Goal: Transaction & Acquisition: Download file/media

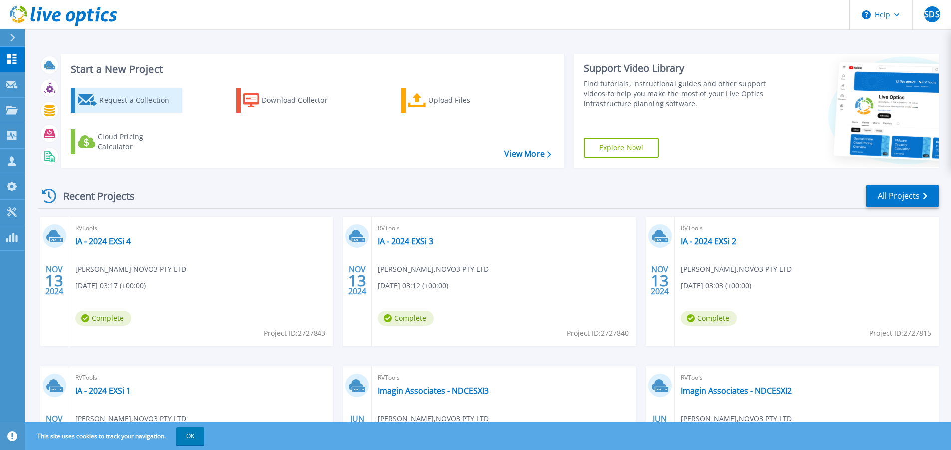
click at [127, 95] on div "Request a Collection" at bounding box center [139, 100] width 80 height 20
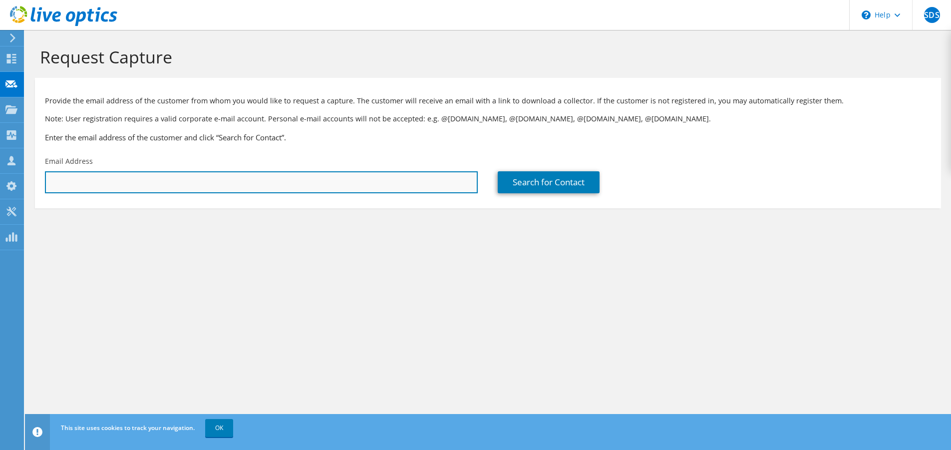
click at [126, 177] on input "text" at bounding box center [261, 182] width 433 height 22
type input "[PERSON_NAME][EMAIL_ADDRESS][PERSON_NAME][DOMAIN_NAME]"
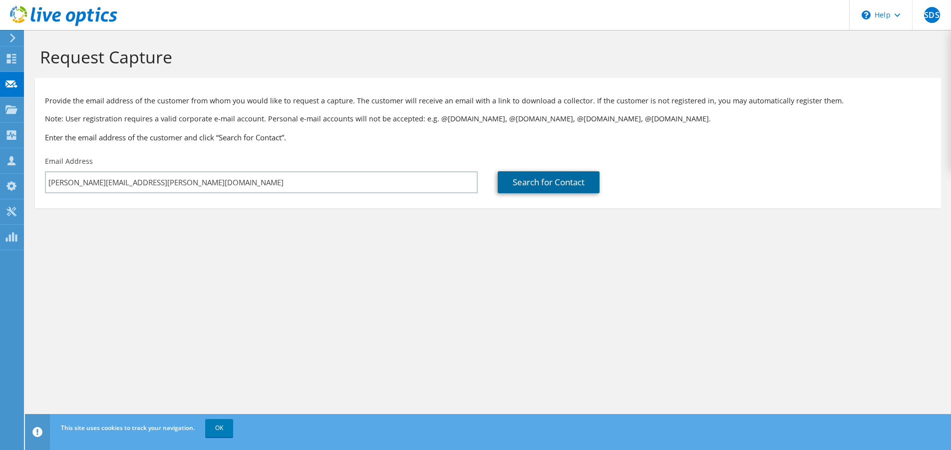
click at [556, 179] on link "Search for Contact" at bounding box center [549, 182] width 102 height 22
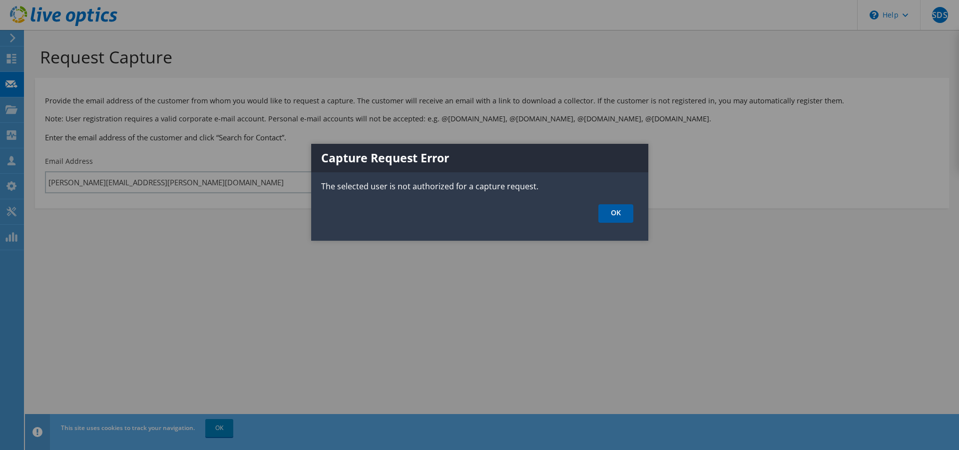
click at [619, 221] on link "OK" at bounding box center [615, 213] width 35 height 18
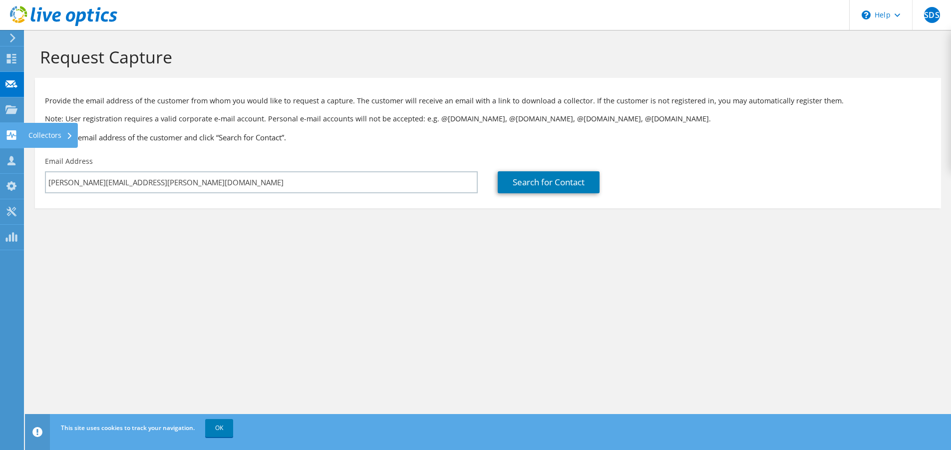
click at [9, 133] on use at bounding box center [11, 134] width 9 height 9
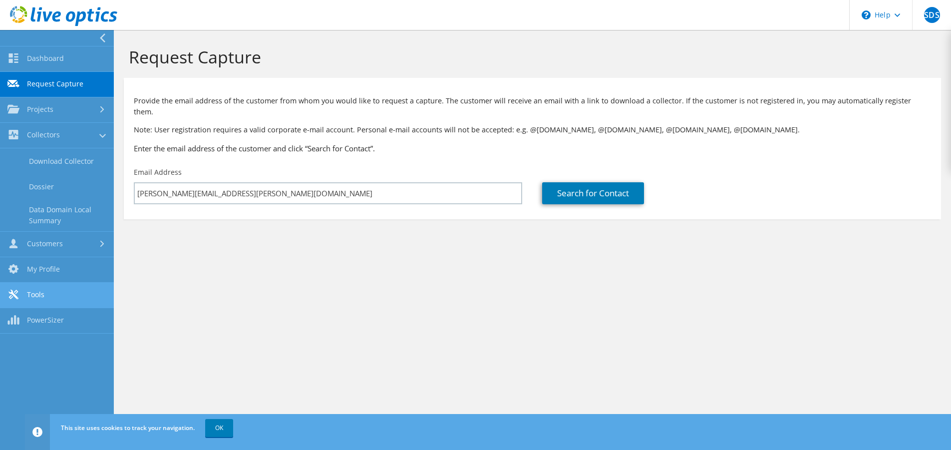
click at [20, 299] on link "Tools" at bounding box center [57, 295] width 114 height 25
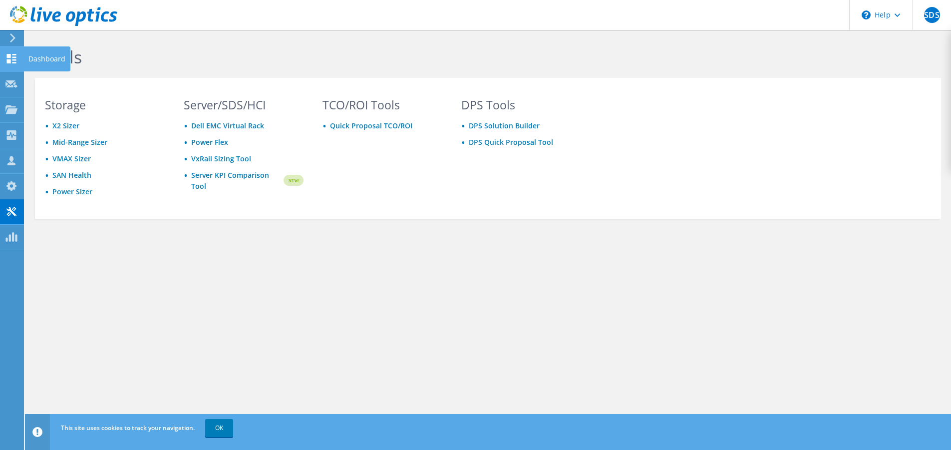
click at [13, 57] on use at bounding box center [11, 58] width 9 height 9
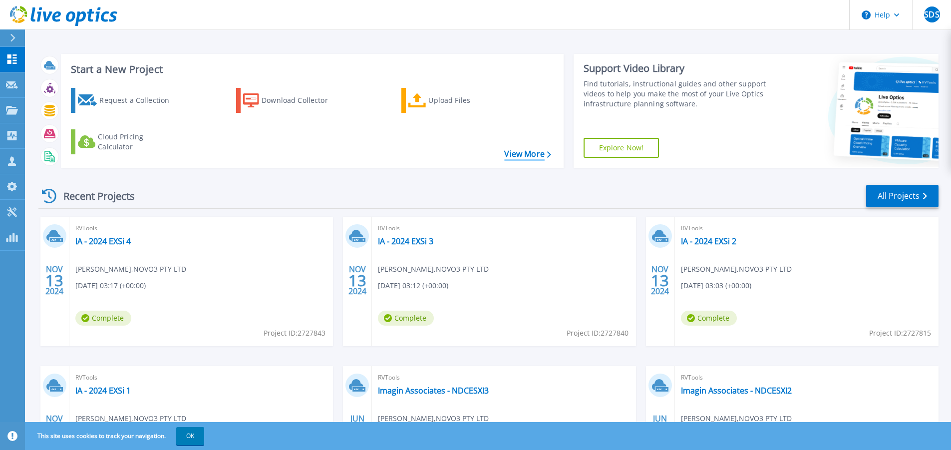
click at [537, 149] on link "View More" at bounding box center [527, 153] width 46 height 9
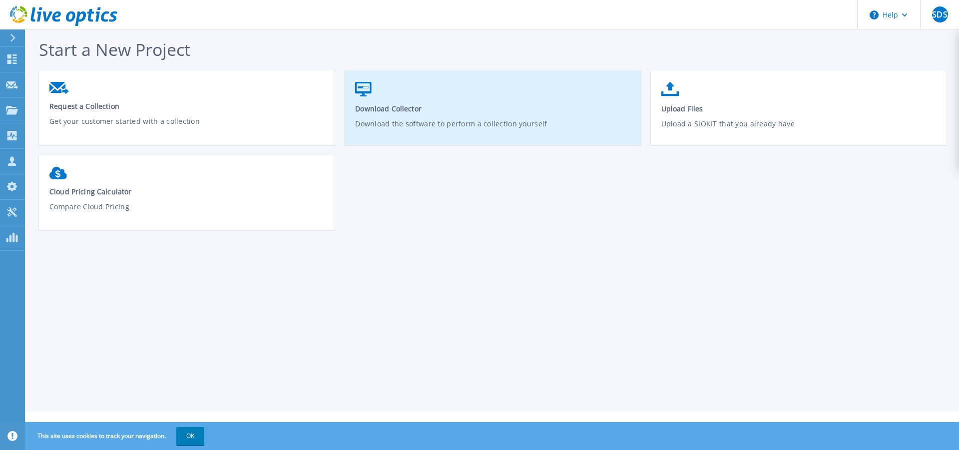
click at [393, 101] on link "Download Collector Download the software to perform a collection yourself" at bounding box center [493, 112] width 296 height 71
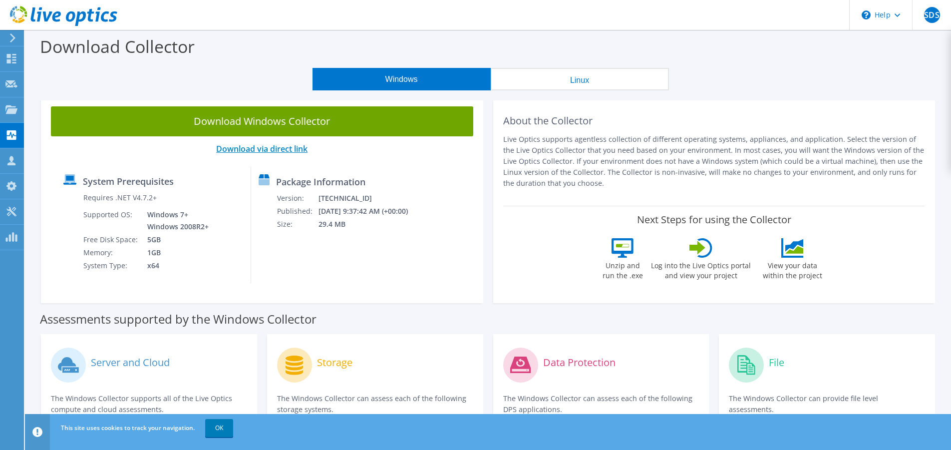
click at [261, 149] on link "Download via direct link" at bounding box center [261, 148] width 91 height 11
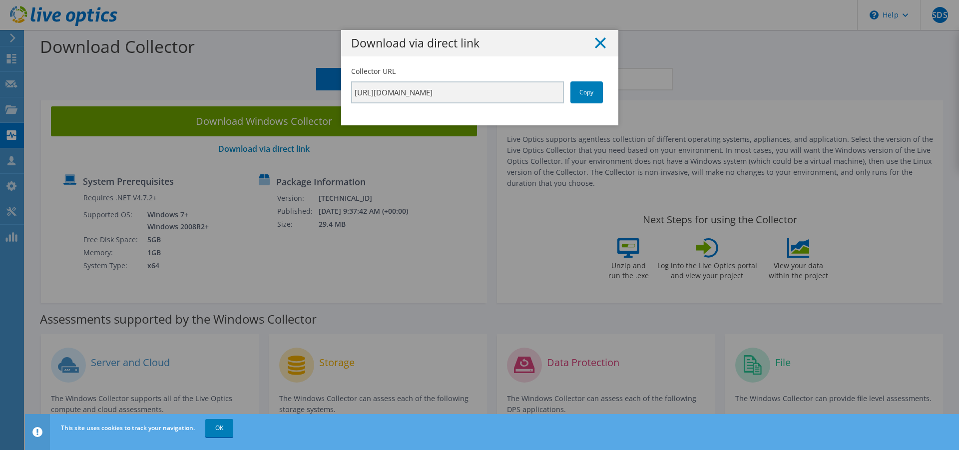
click at [595, 39] on line at bounding box center [600, 43] width 10 height 10
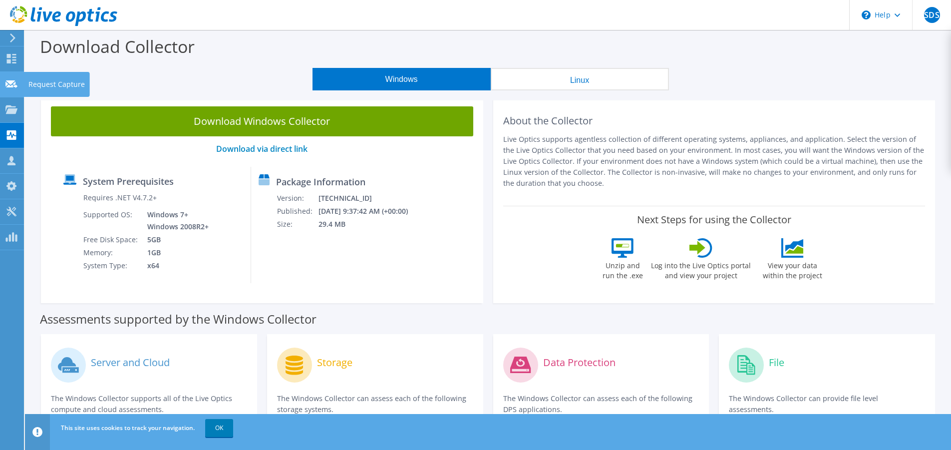
click at [7, 79] on icon at bounding box center [11, 83] width 12 height 9
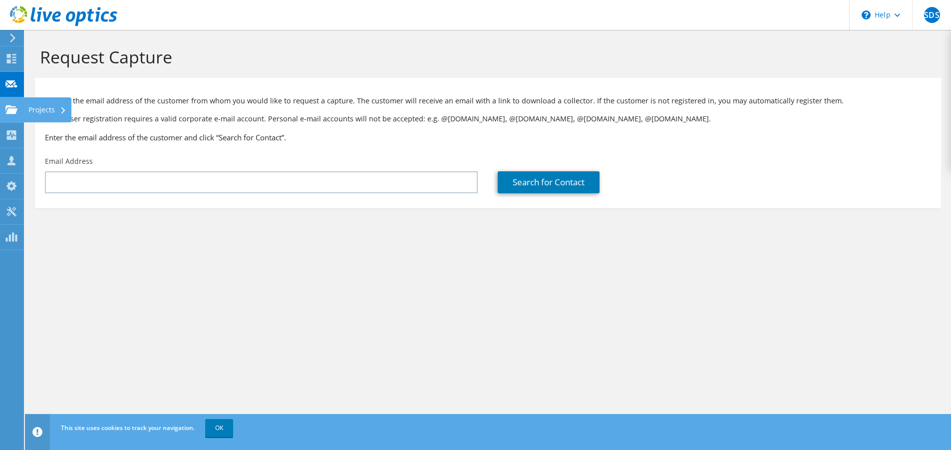
click at [10, 111] on use at bounding box center [11, 109] width 12 height 8
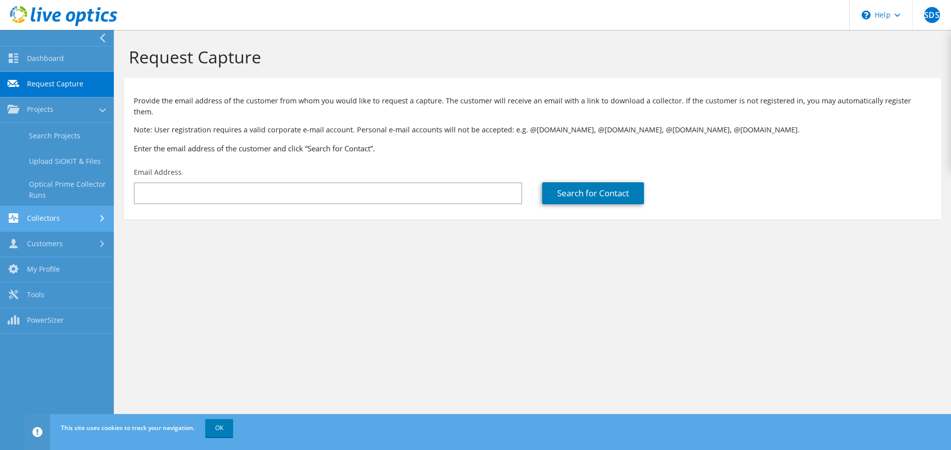
click at [28, 218] on link "Collectors" at bounding box center [57, 218] width 114 height 25
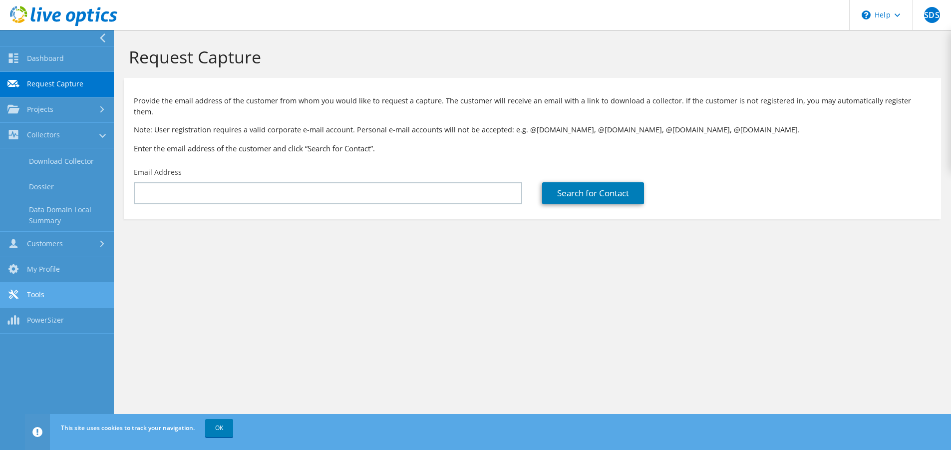
click at [42, 296] on link "Tools" at bounding box center [57, 295] width 114 height 25
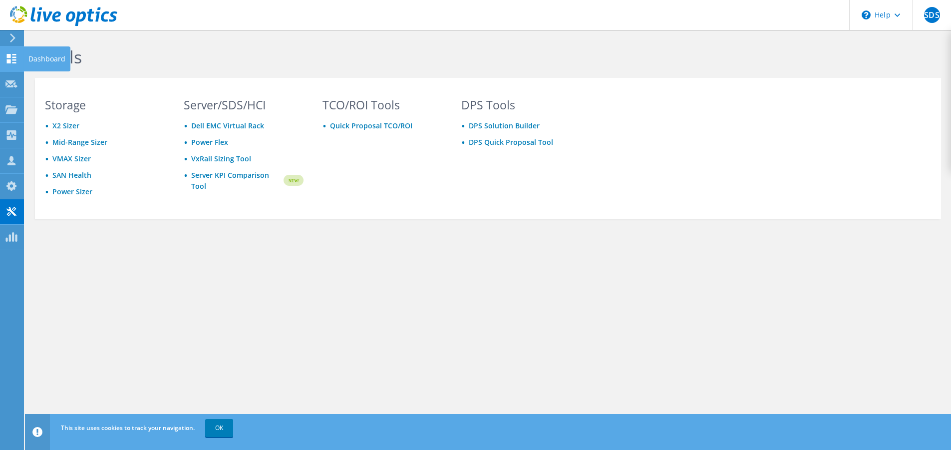
click at [6, 56] on icon at bounding box center [11, 58] width 12 height 9
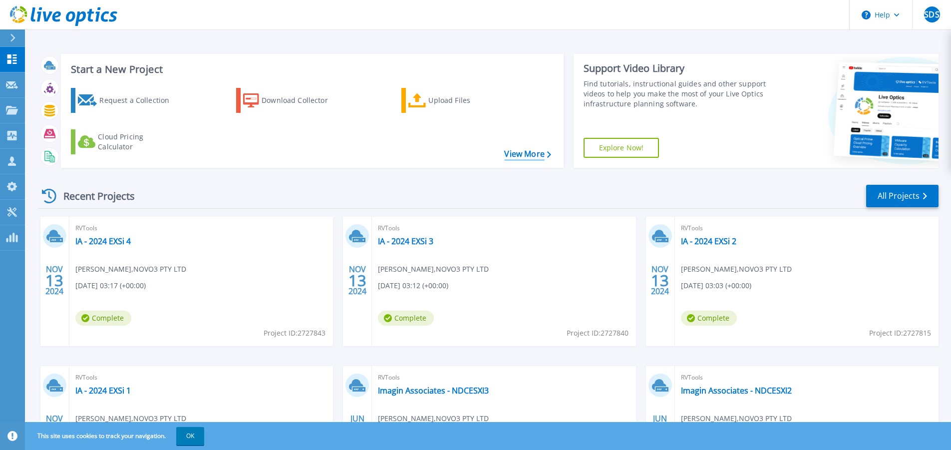
click at [525, 156] on link "View More" at bounding box center [527, 153] width 46 height 9
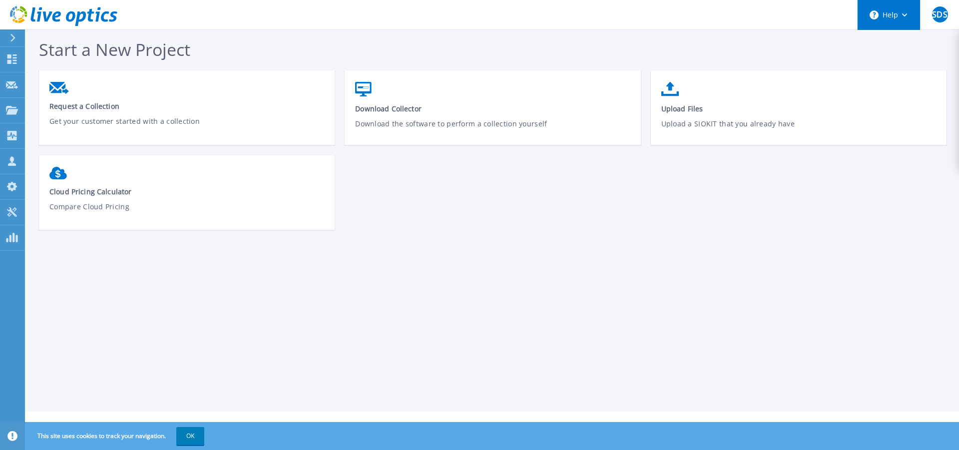
click at [906, 13] on icon at bounding box center [904, 14] width 5 height 3
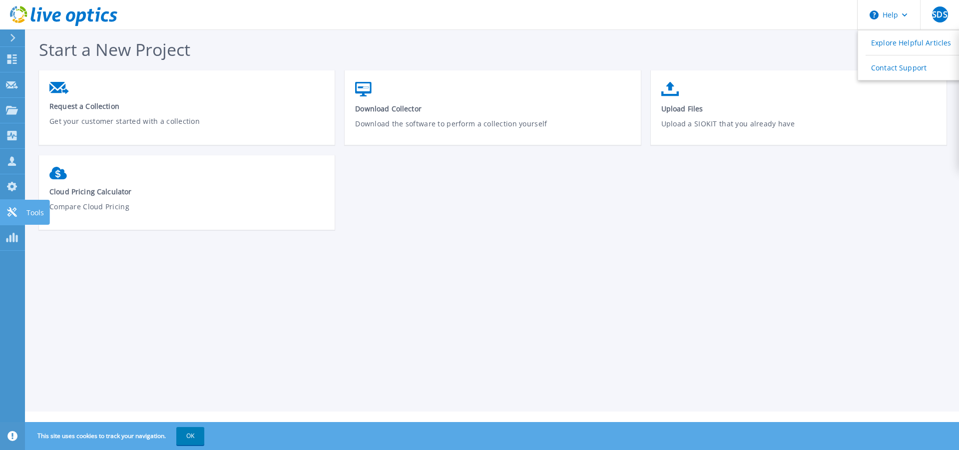
click at [8, 213] on icon at bounding box center [12, 211] width 12 height 9
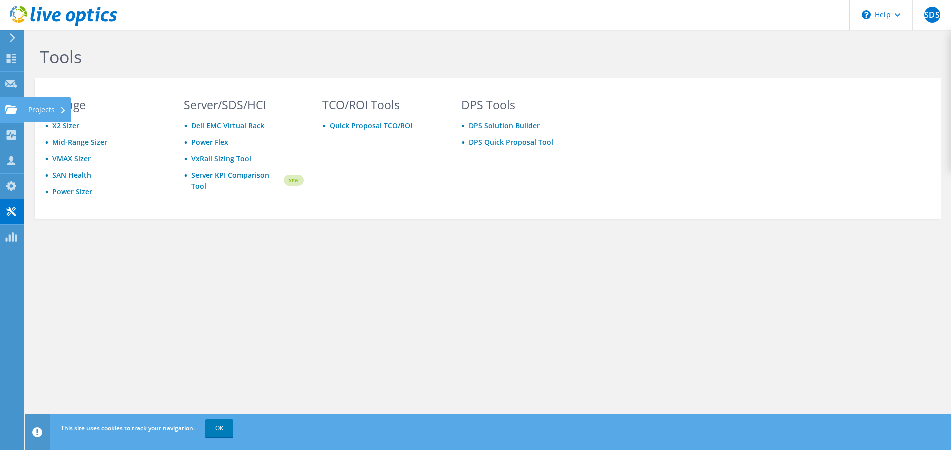
click at [10, 109] on use at bounding box center [11, 109] width 12 height 8
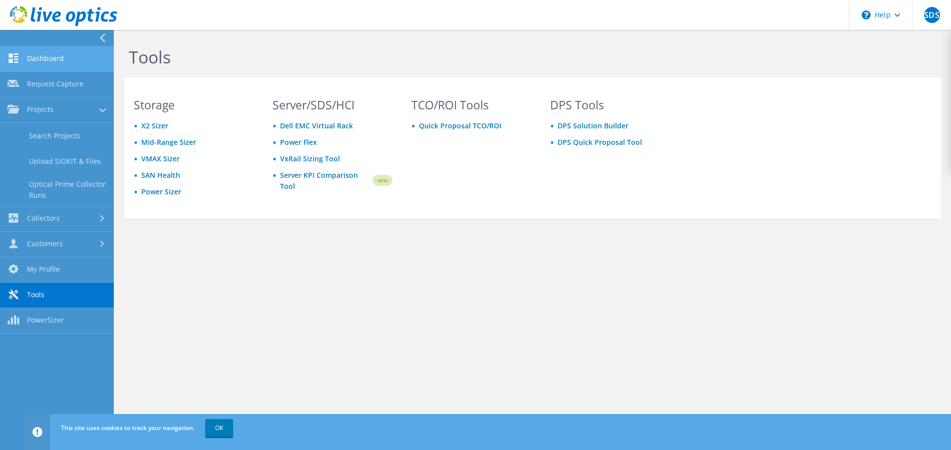
click at [47, 59] on link "Dashboard" at bounding box center [57, 58] width 114 height 25
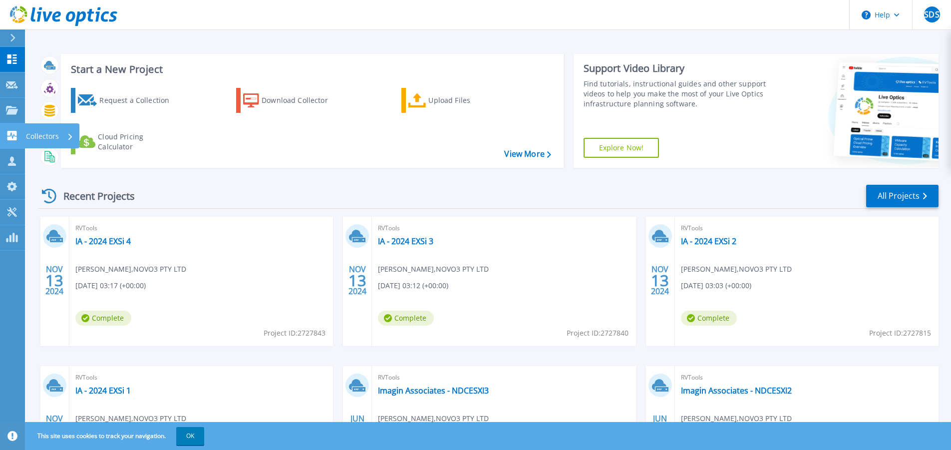
click at [13, 134] on icon at bounding box center [11, 135] width 9 height 9
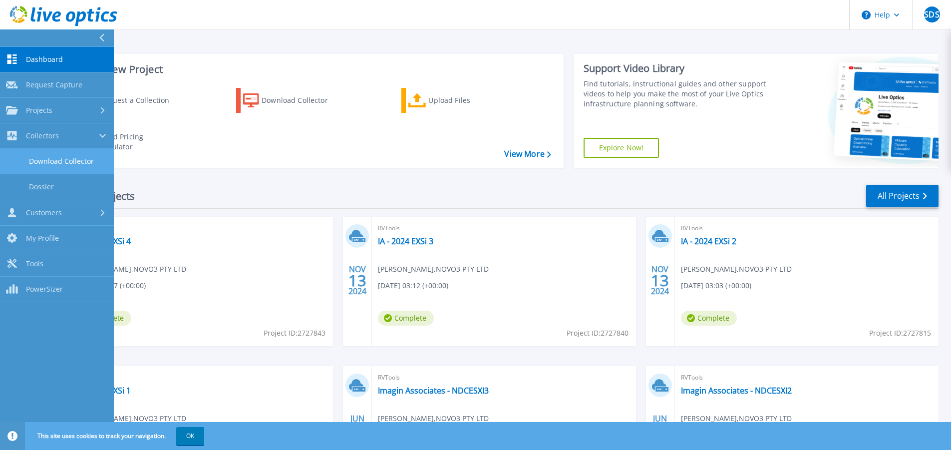
click at [42, 161] on link "Download Collector" at bounding box center [57, 161] width 114 height 25
